Goal: Task Accomplishment & Management: Complete application form

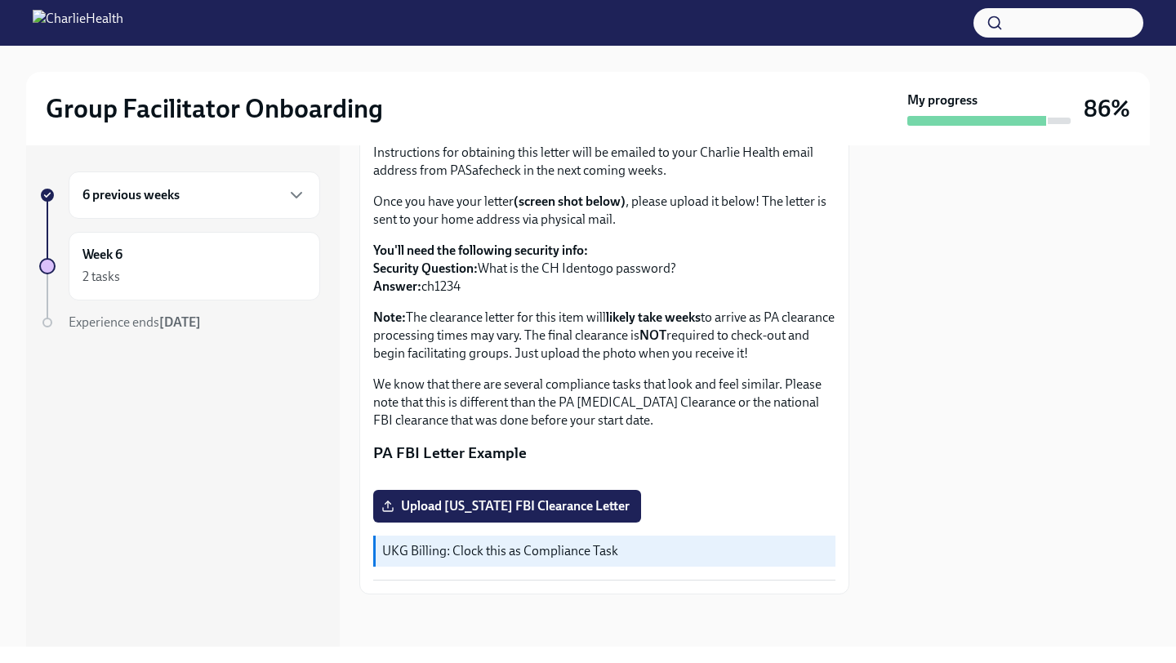
scroll to position [235, 0]
click at [547, 515] on span "Upload [US_STATE] FBI Clearance Letter" at bounding box center [507, 506] width 245 height 16
click at [0, 0] on input "Upload [US_STATE] FBI Clearance Letter" at bounding box center [0, 0] width 0 height 0
click at [224, 261] on div "Week 6 2 tasks" at bounding box center [194, 266] width 224 height 41
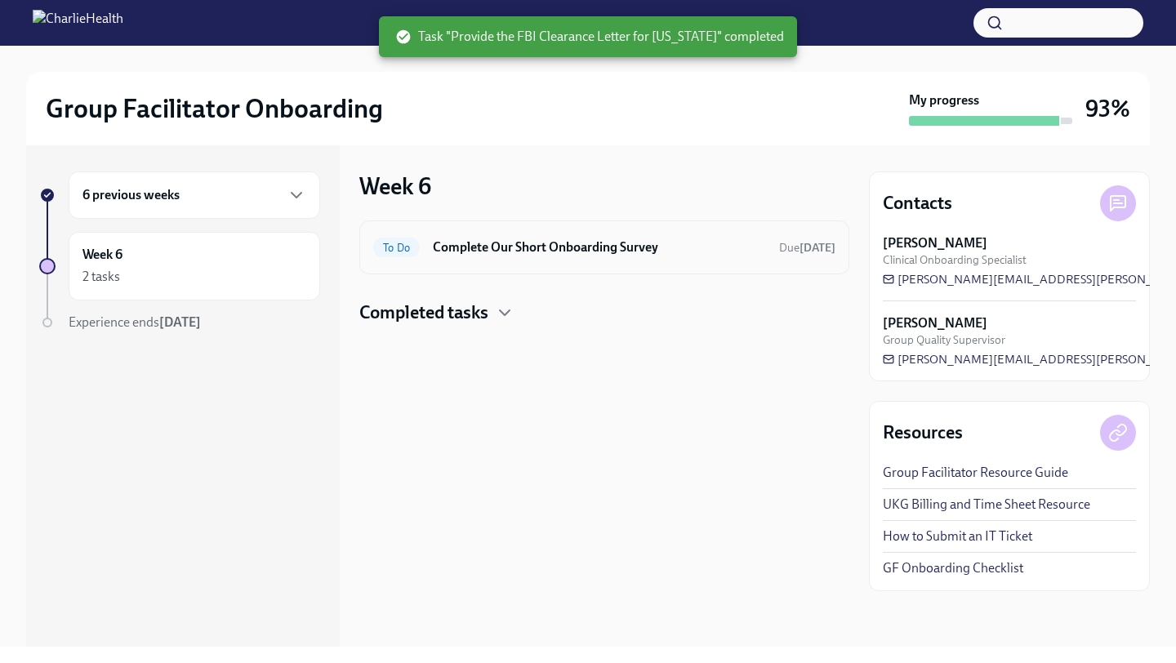
click at [622, 251] on h6 "Complete Our Short Onboarding Survey" at bounding box center [599, 248] width 333 height 18
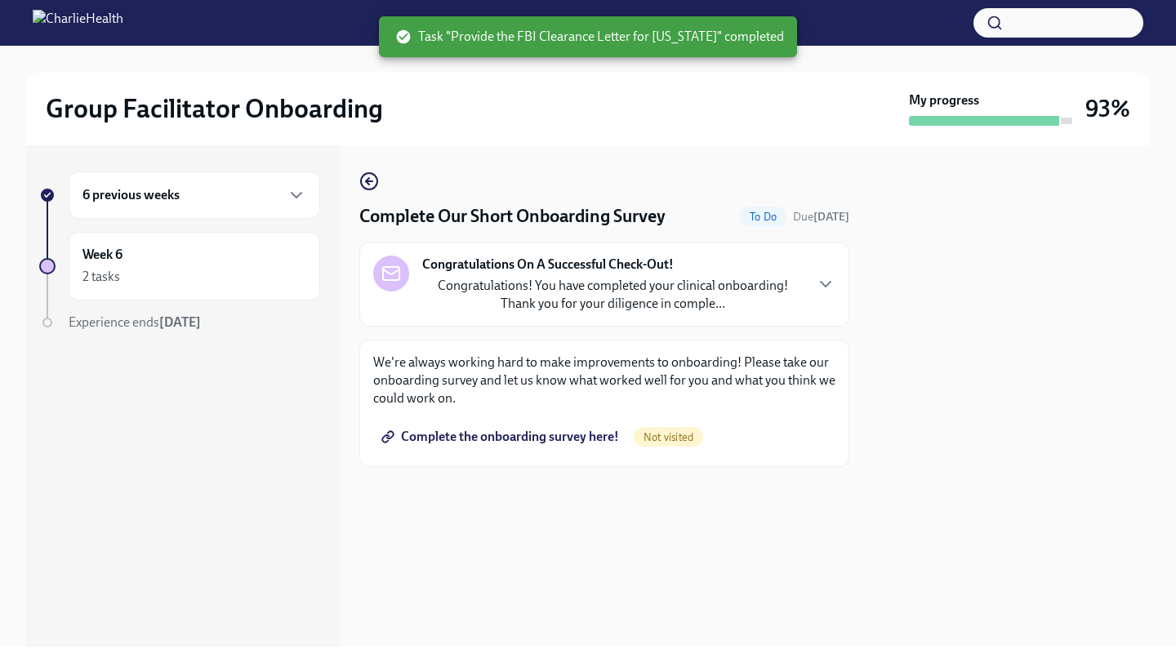
click at [566, 436] on span "Complete the onboarding survey here!" at bounding box center [502, 437] width 234 height 16
click at [215, 279] on span "Complete" at bounding box center [247, 277] width 65 height 12
